Goal: Find specific page/section: Find specific page/section

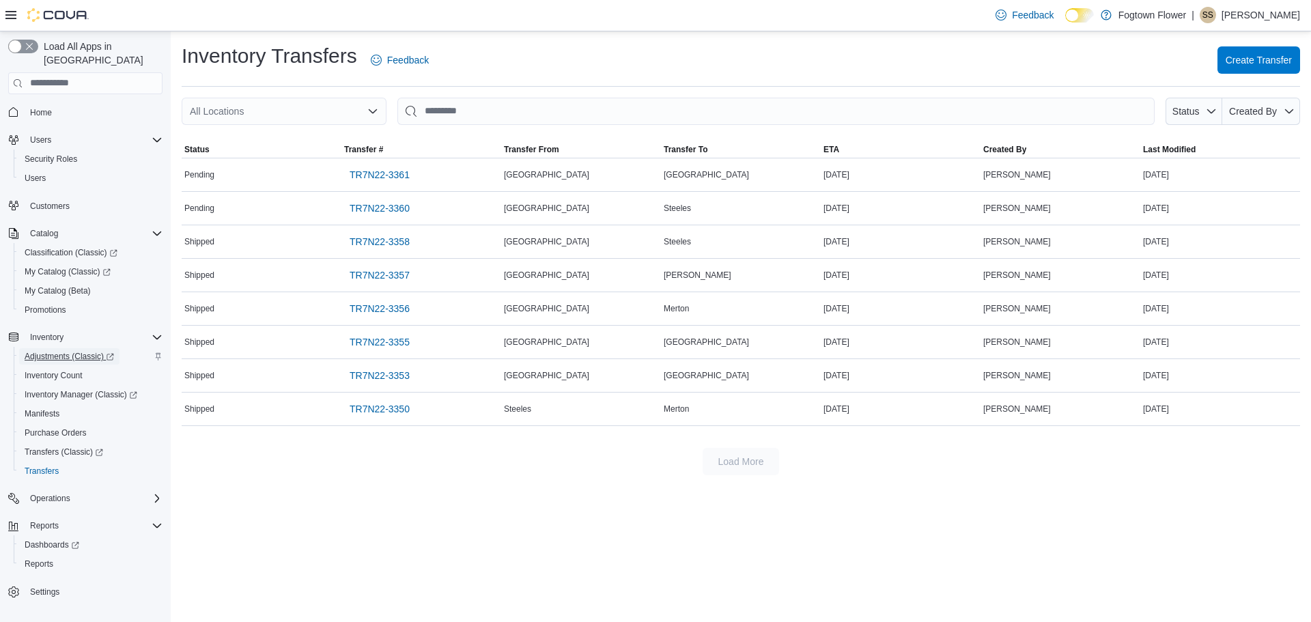
click at [68, 351] on span "Adjustments (Classic)" at bounding box center [69, 356] width 89 height 11
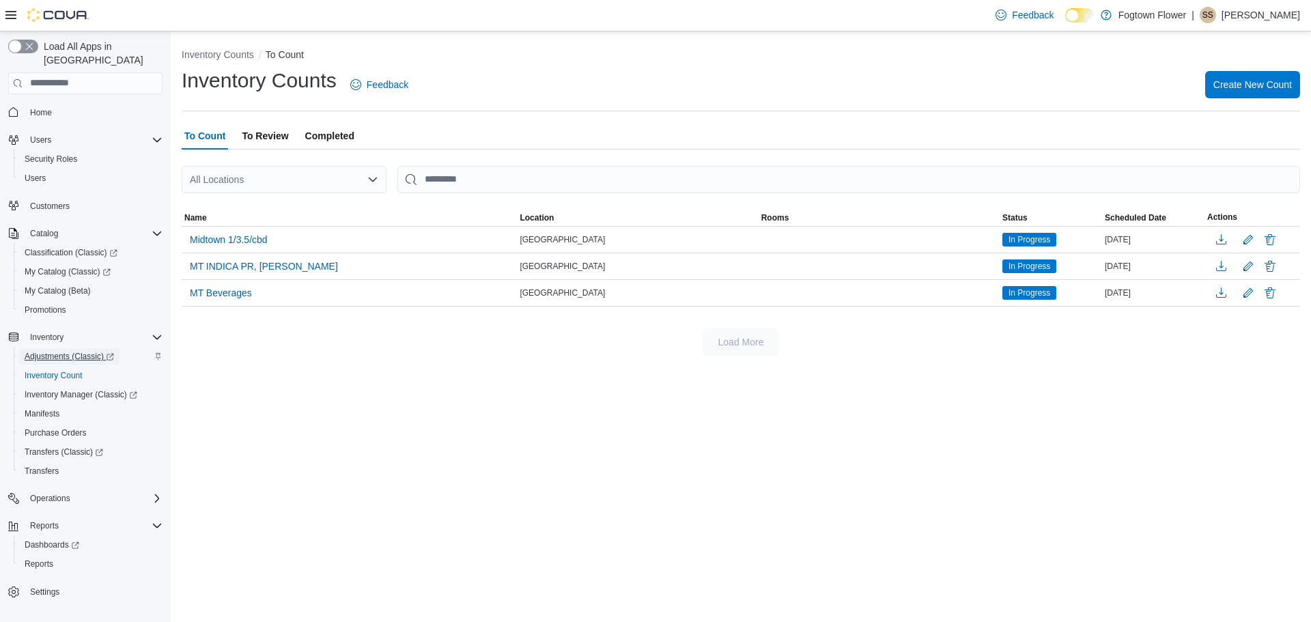
click at [85, 351] on span "Adjustments (Classic)" at bounding box center [69, 356] width 89 height 11
click at [59, 351] on span "Adjustments (Classic)" at bounding box center [69, 356] width 89 height 11
